Goal: Check status: Check status

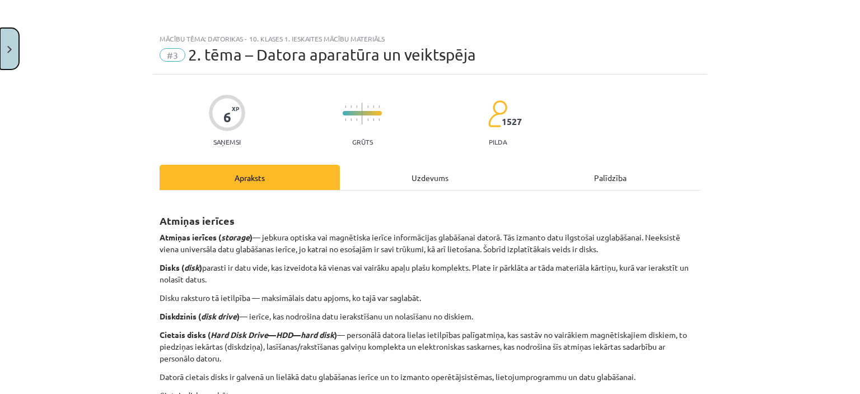
click at [8, 54] on button "Close" at bounding box center [9, 48] width 19 height 41
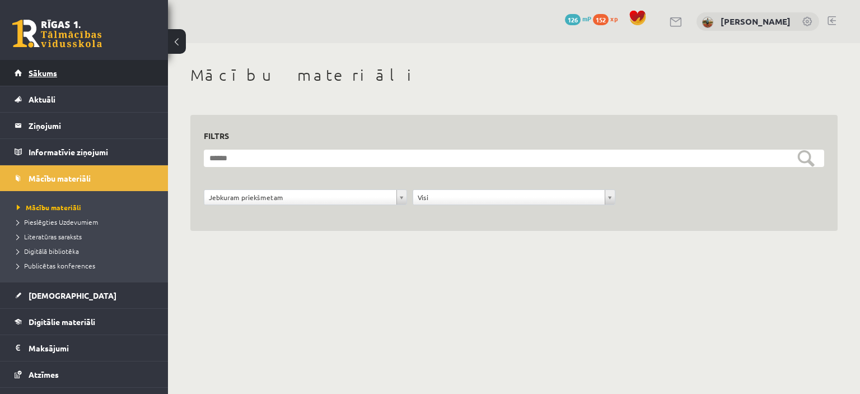
click at [41, 67] on link "Sākums" at bounding box center [84, 73] width 139 height 26
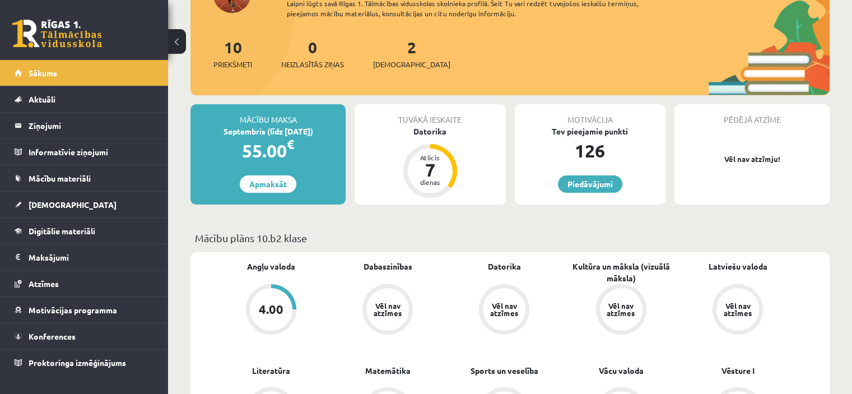
scroll to position [168, 0]
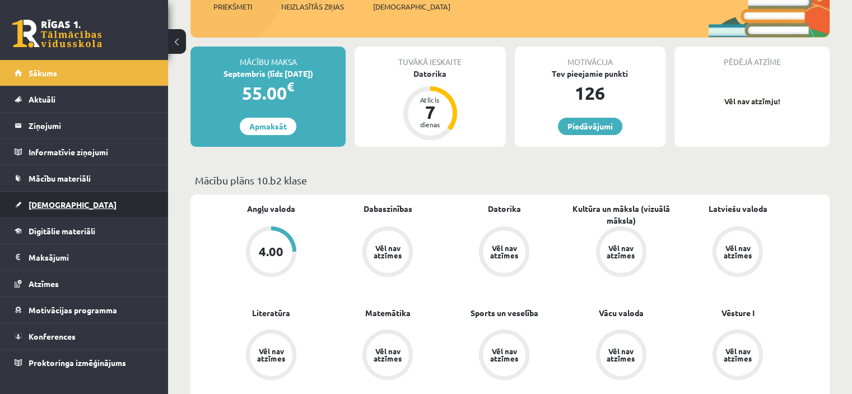
click at [63, 206] on link "[DEMOGRAPHIC_DATA]" at bounding box center [84, 205] width 139 height 26
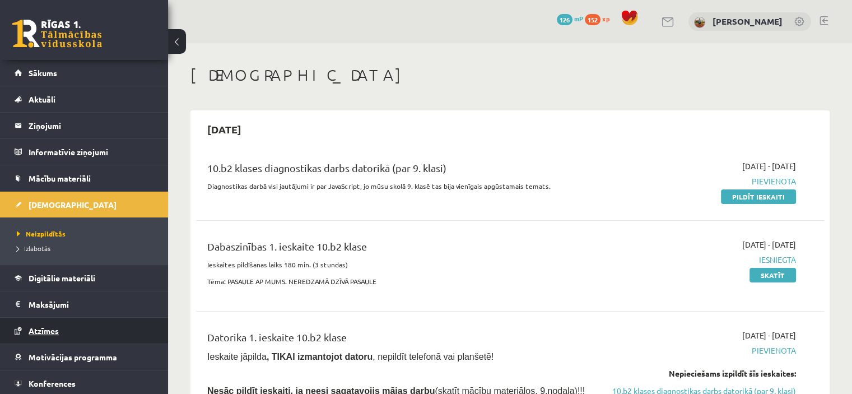
click at [52, 323] on link "Atzīmes" at bounding box center [84, 330] width 139 height 26
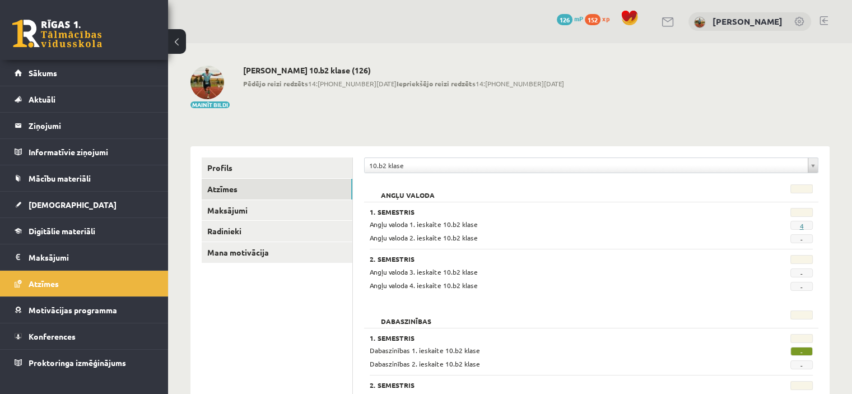
click at [799, 223] on link "4" at bounding box center [801, 225] width 4 height 9
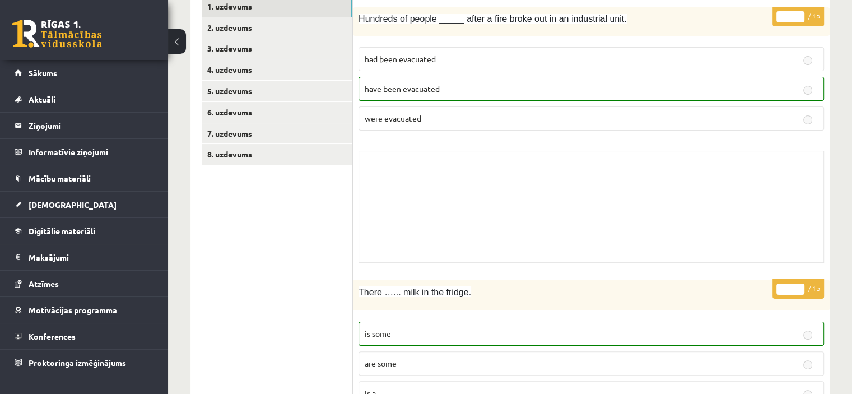
scroll to position [112, 0]
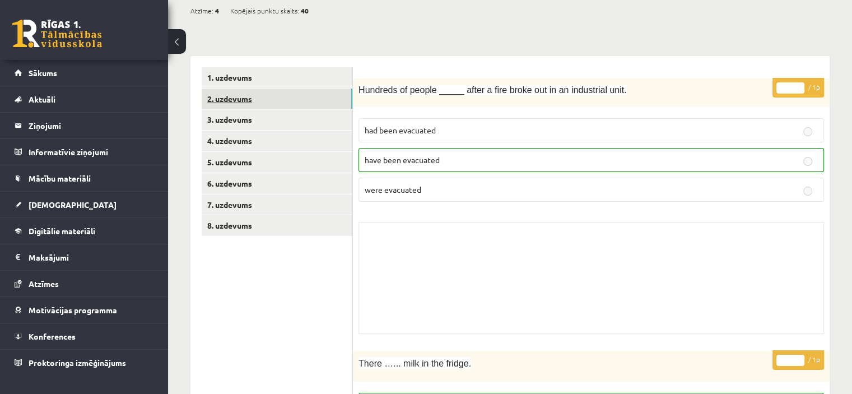
click at [247, 94] on link "2. uzdevums" at bounding box center [277, 98] width 151 height 21
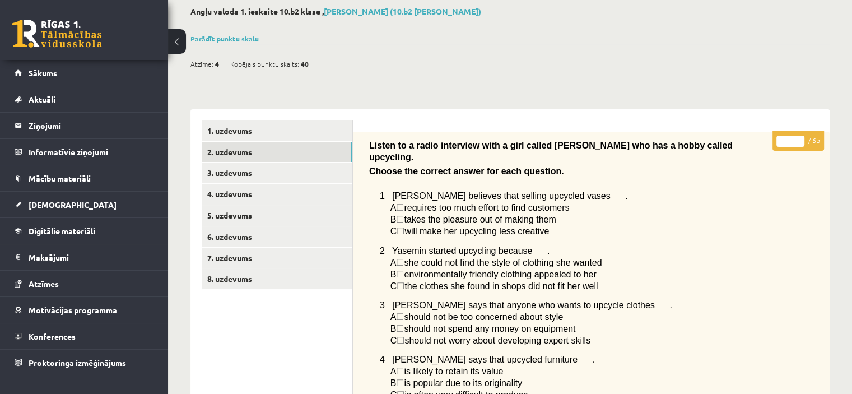
scroll to position [56, 0]
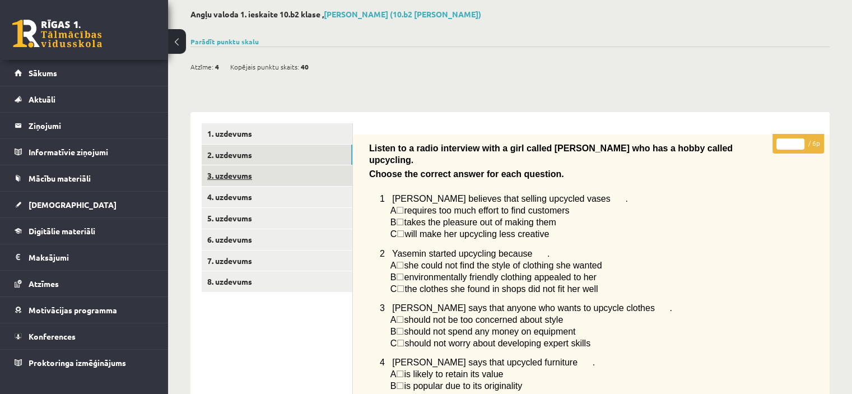
drag, startPoint x: 245, startPoint y: 177, endPoint x: 256, endPoint y: 178, distance: 11.8
click at [244, 178] on link "3. uzdevums" at bounding box center [277, 175] width 151 height 21
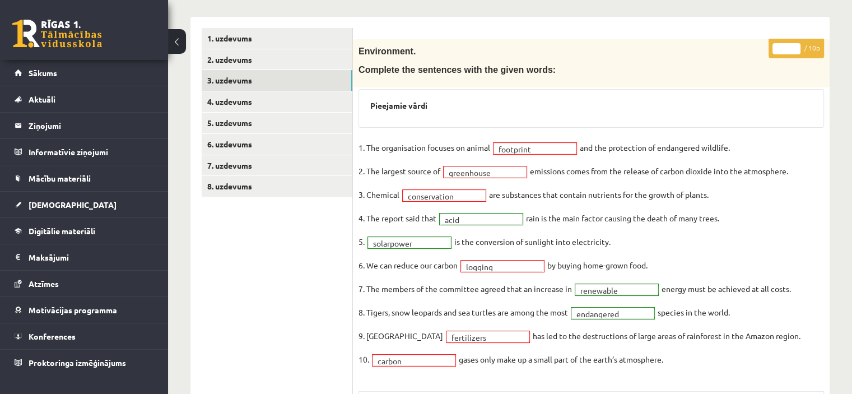
scroll to position [130, 0]
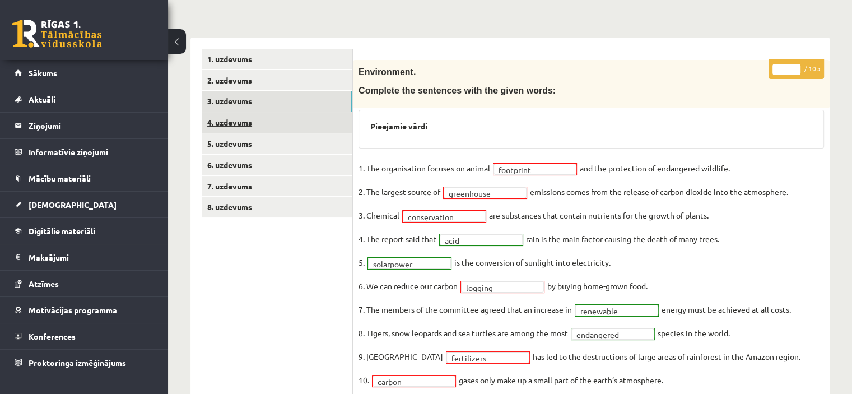
click at [231, 123] on link "4. uzdevums" at bounding box center [277, 122] width 151 height 21
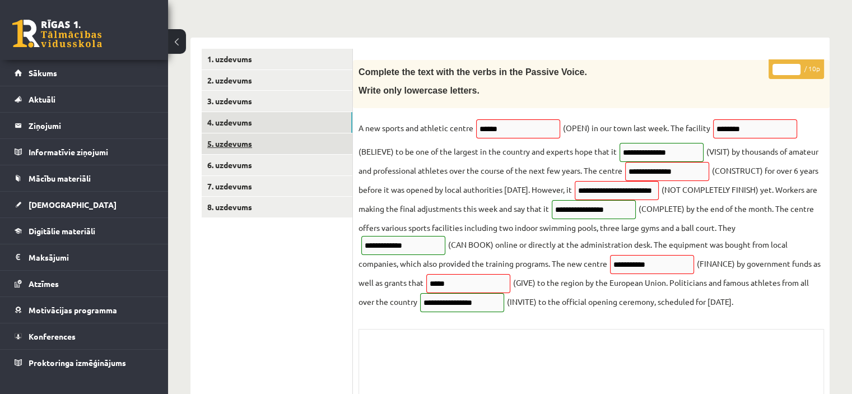
click at [228, 144] on link "5. uzdevums" at bounding box center [277, 143] width 151 height 21
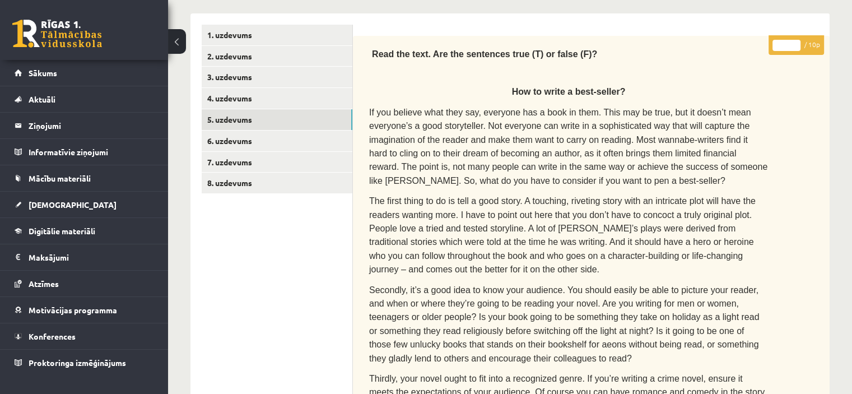
scroll to position [56, 0]
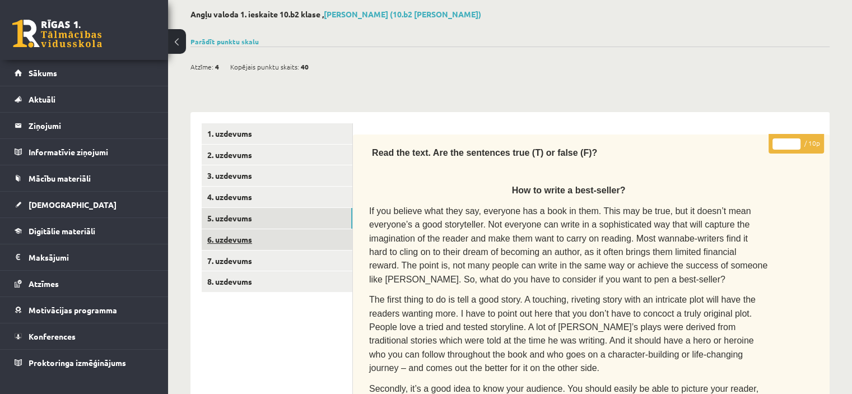
click at [258, 240] on link "6. uzdevums" at bounding box center [277, 239] width 151 height 21
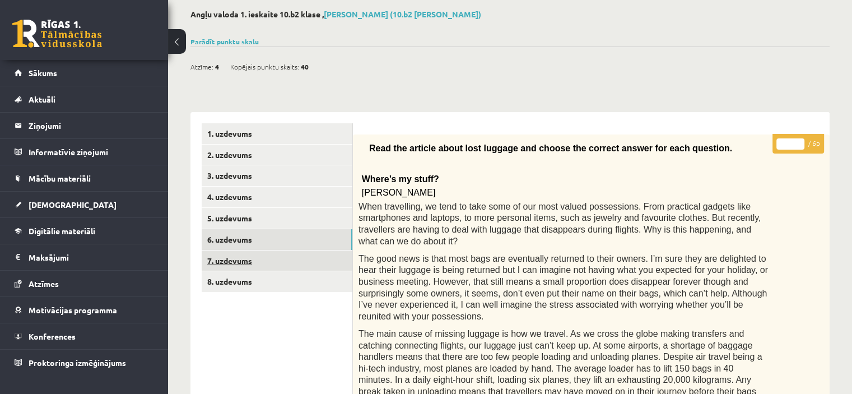
click at [239, 259] on link "7. uzdevums" at bounding box center [277, 260] width 151 height 21
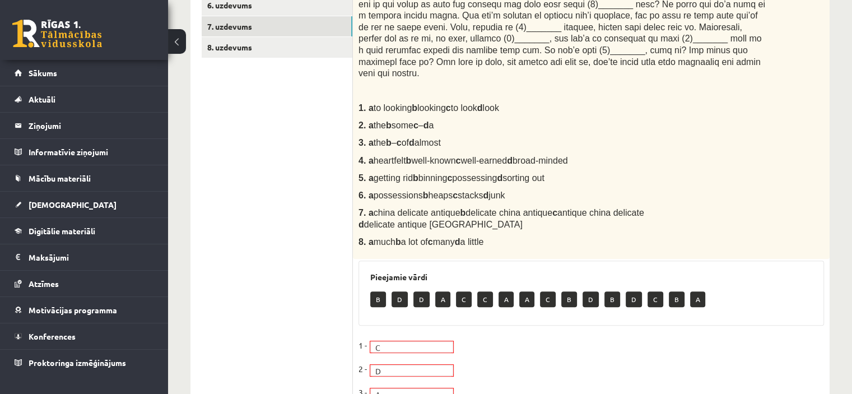
scroll to position [224, 0]
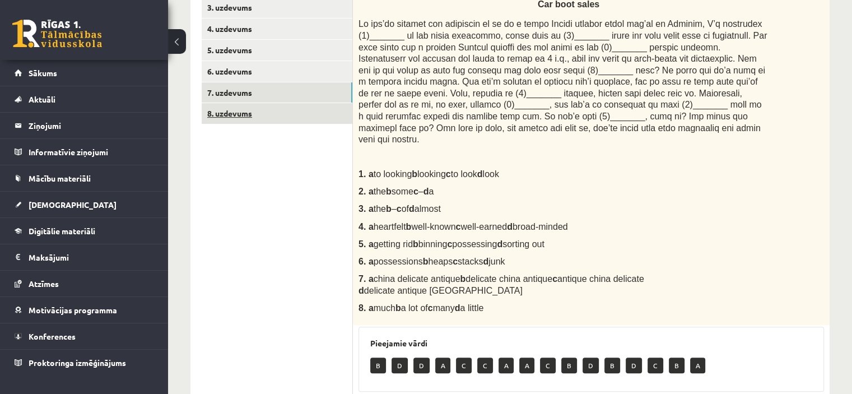
click at [252, 106] on link "8. uzdevums" at bounding box center [277, 113] width 151 height 21
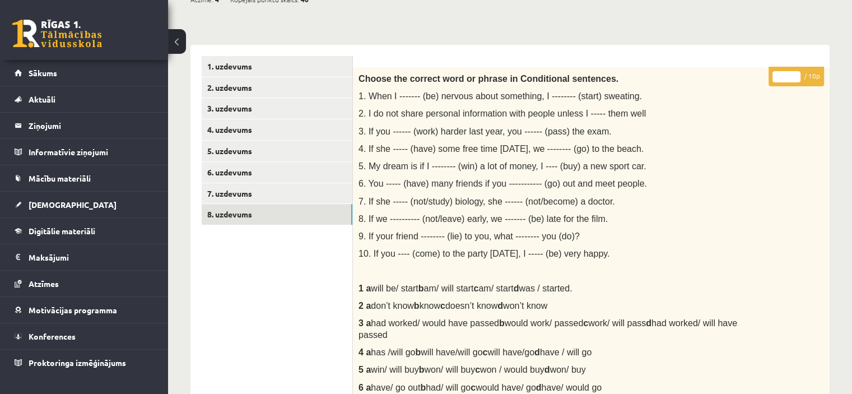
scroll to position [168, 0]
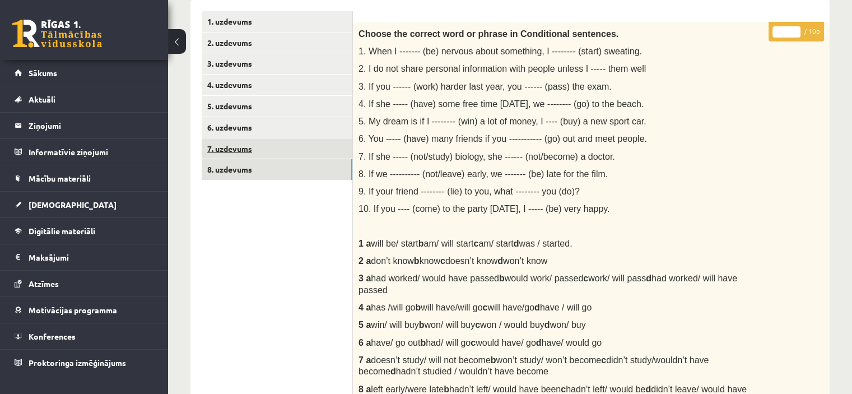
click at [254, 150] on link "7. uzdevums" at bounding box center [277, 148] width 151 height 21
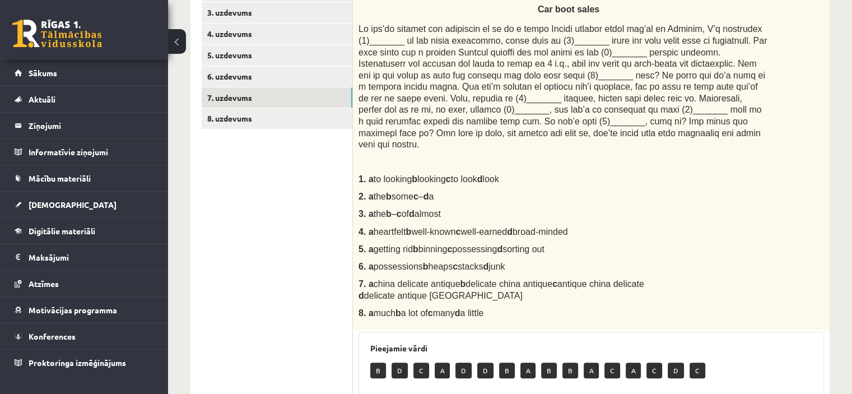
scroll to position [280, 0]
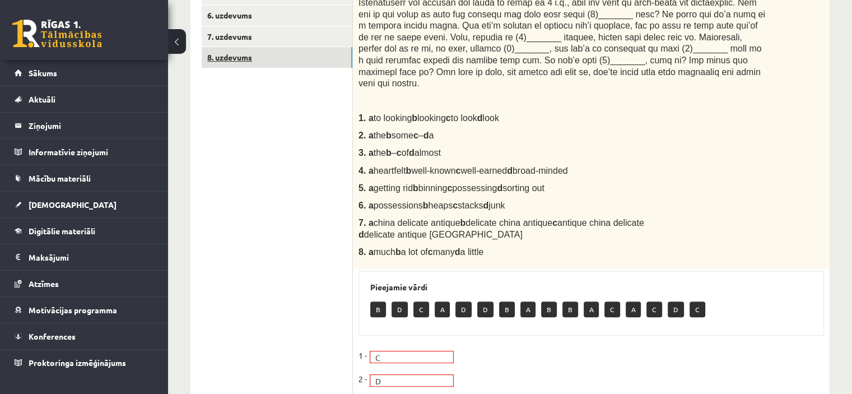
click at [248, 66] on link "8. uzdevums" at bounding box center [277, 57] width 151 height 21
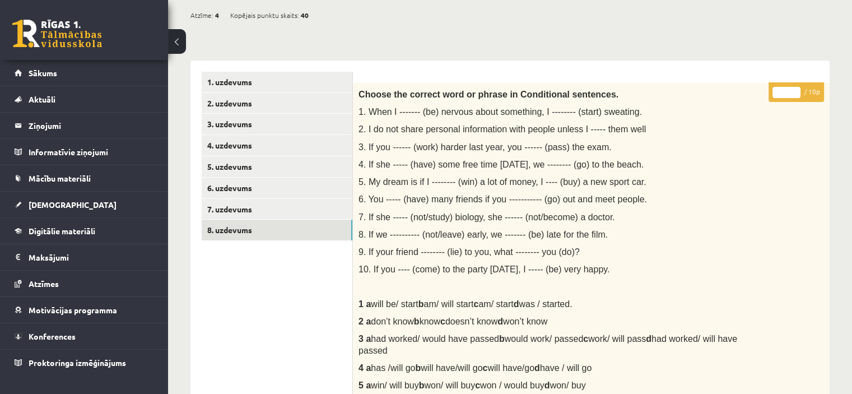
scroll to position [168, 0]
